Goal: Information Seeking & Learning: Learn about a topic

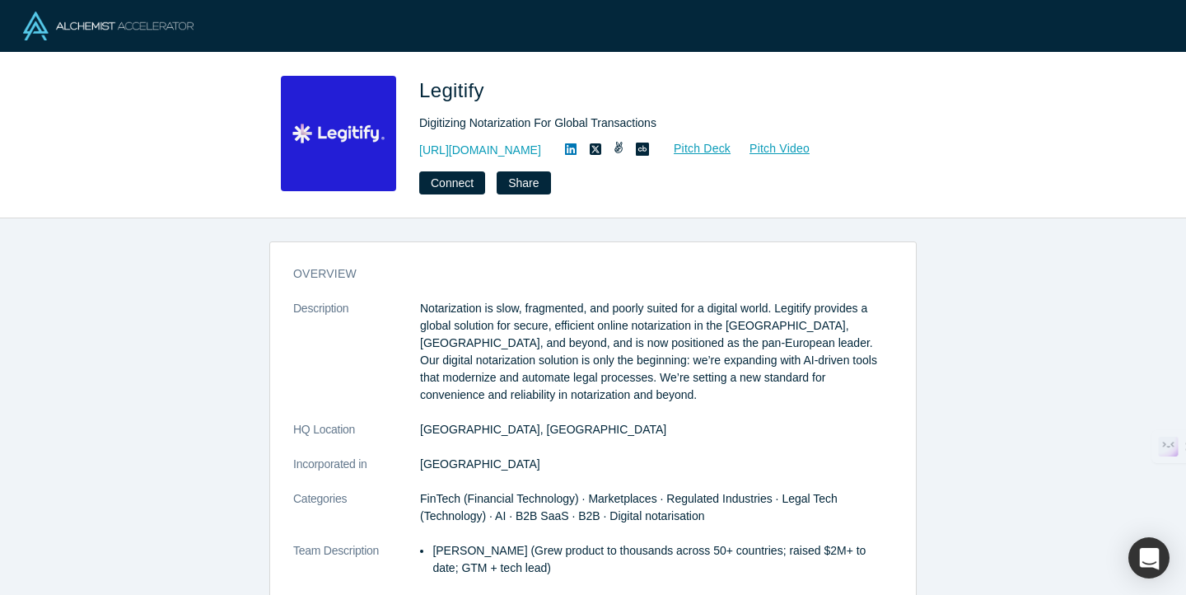
click at [635, 350] on p "Notarization is slow, fragmented, and poorly suited for a digital world. Legiti…" at bounding box center [656, 352] width 473 height 104
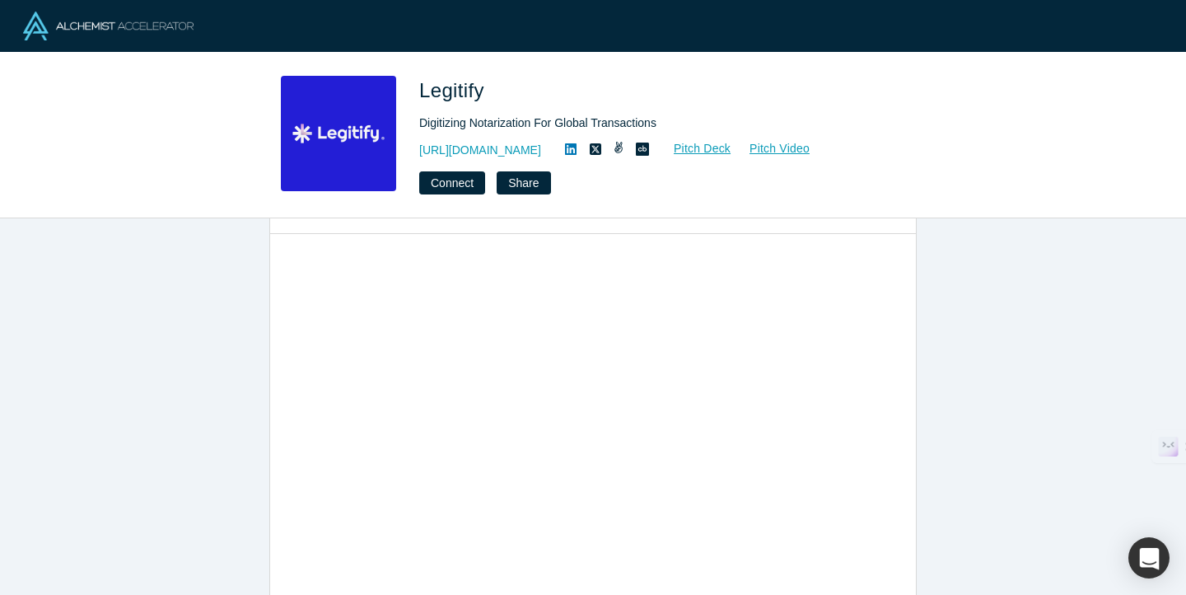
scroll to position [817, 0]
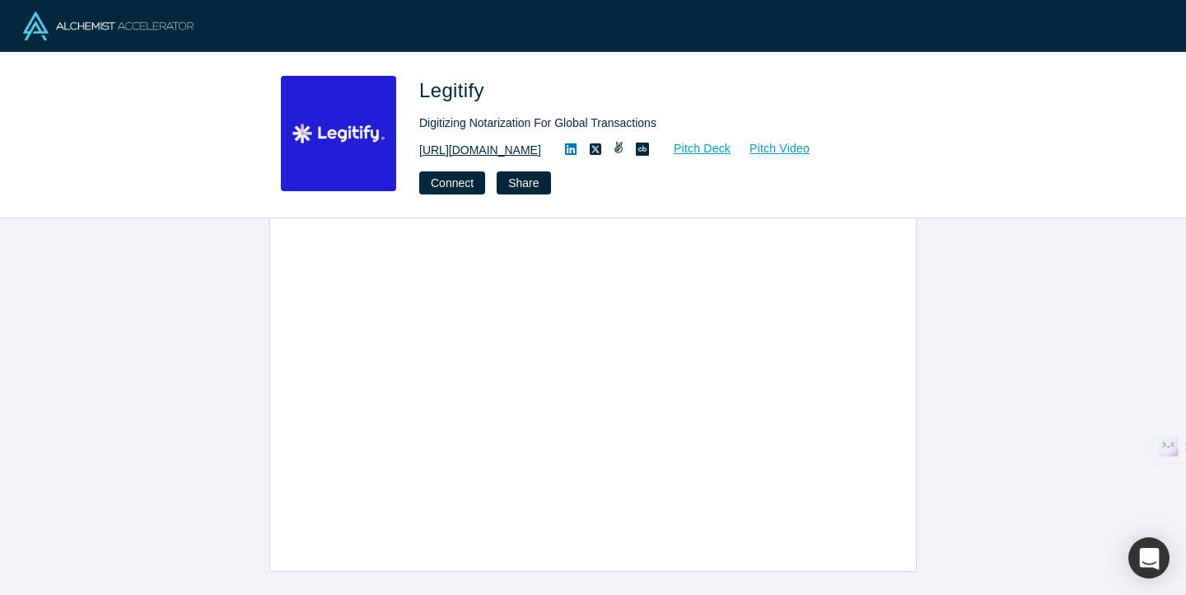
click at [512, 157] on link "https://www.legitify.eu/" at bounding box center [480, 150] width 122 height 17
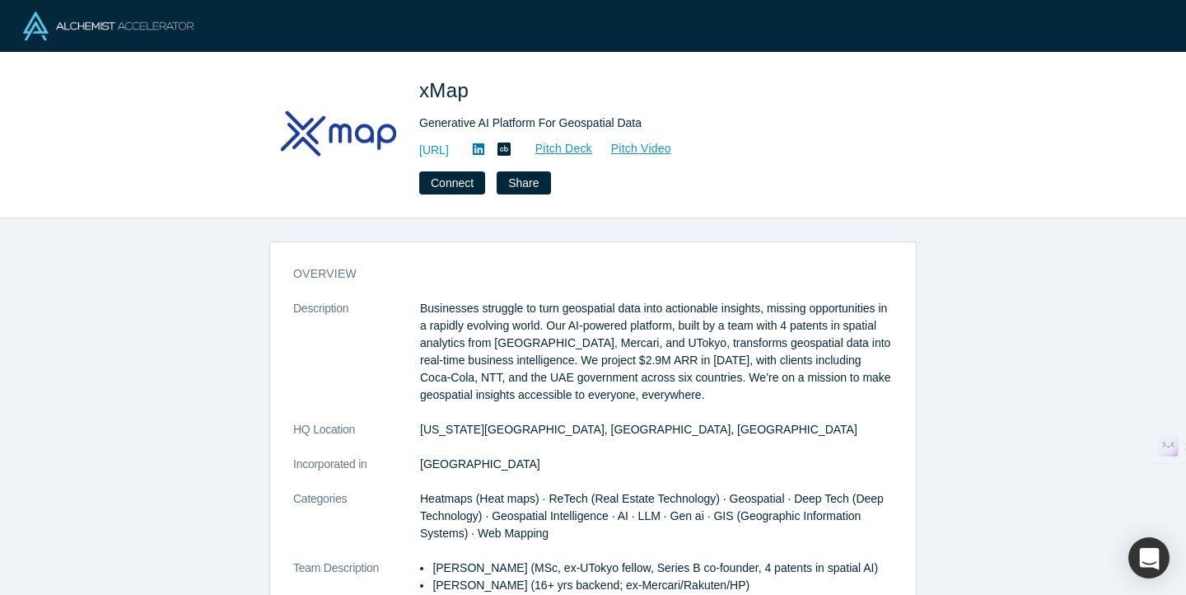
click at [489, 299] on div "overview Description Businesses struggle to turn geospatial data into actionabl…" at bounding box center [593, 516] width 646 height 525
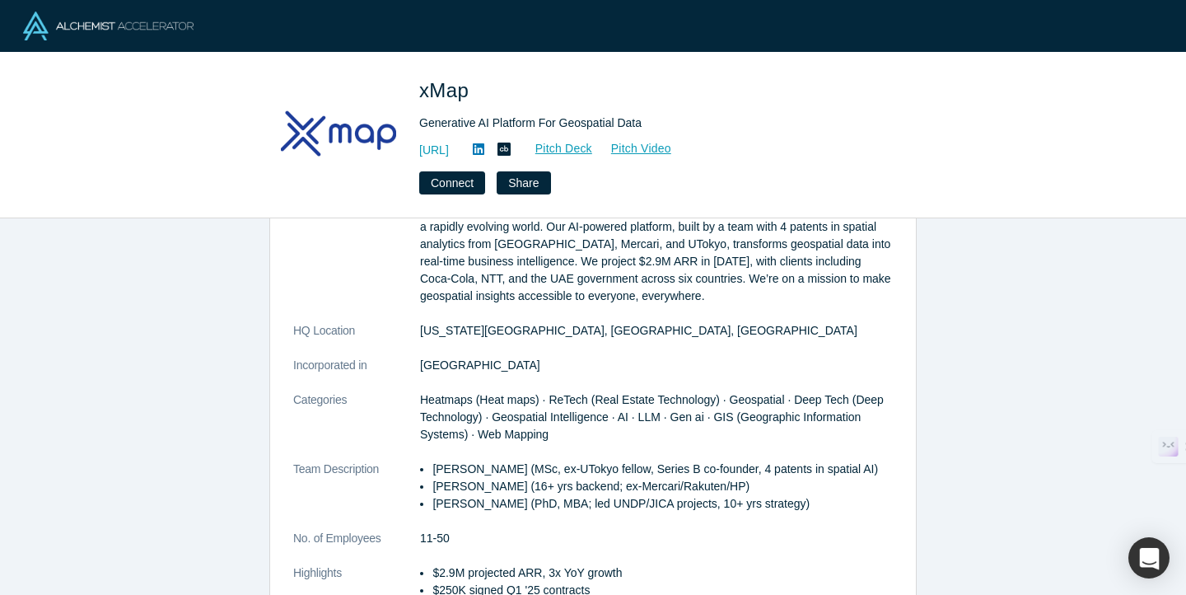
scroll to position [66, 0]
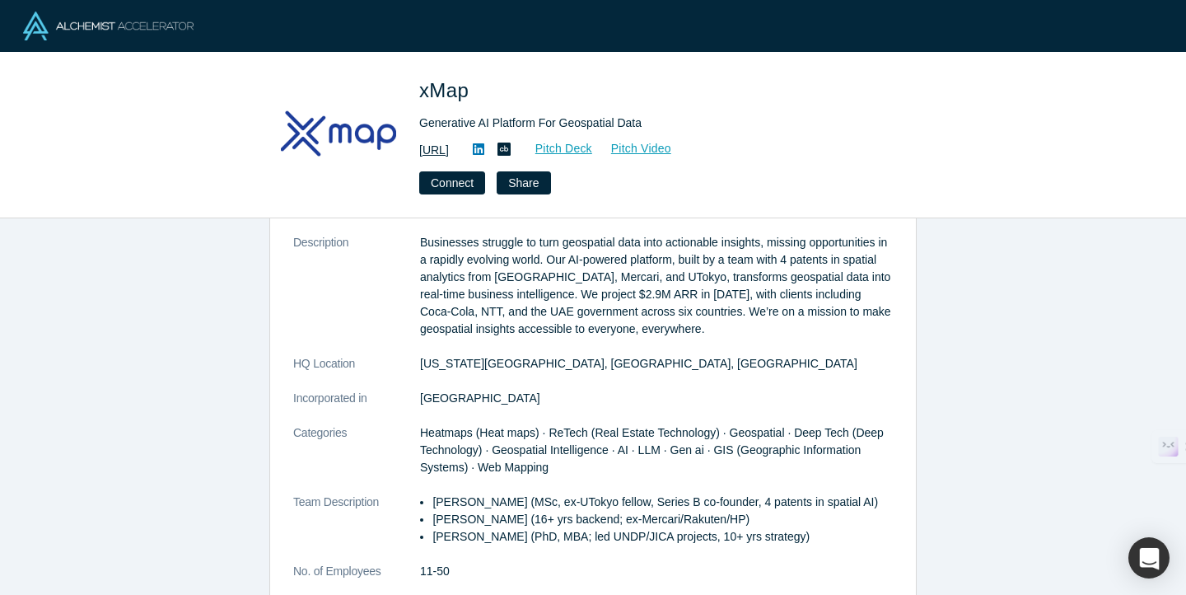
click at [449, 147] on link "[URL]" at bounding box center [434, 150] width 30 height 17
